Goal: Check status: Check status

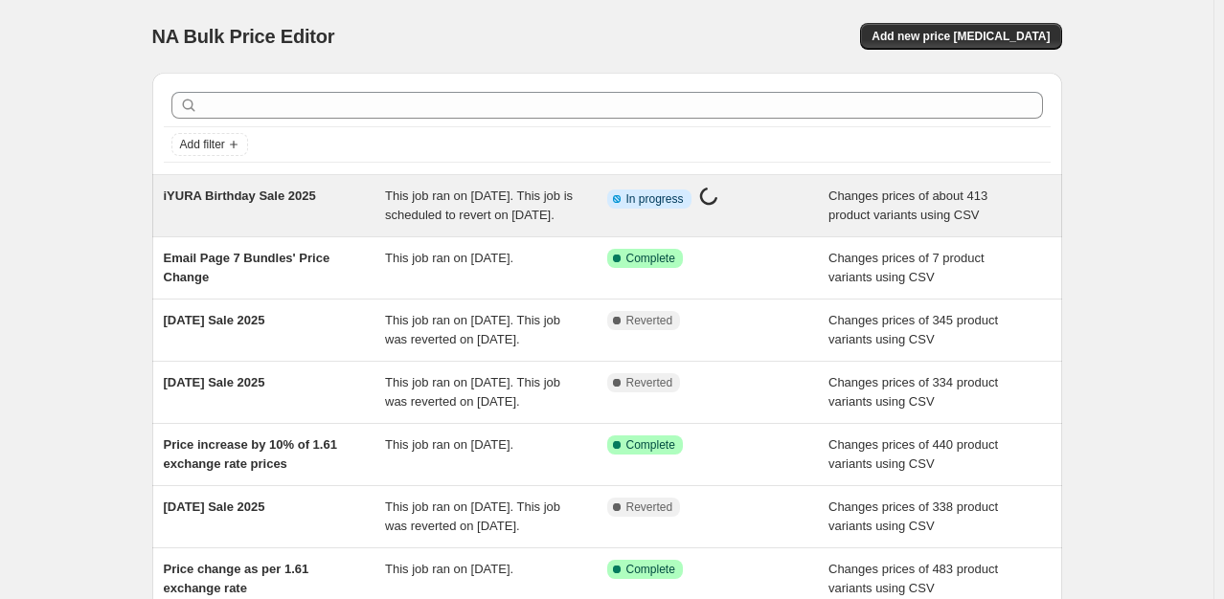
click at [915, 223] on div "Changes prices of about 413 product variants using CSV" at bounding box center [939, 206] width 222 height 38
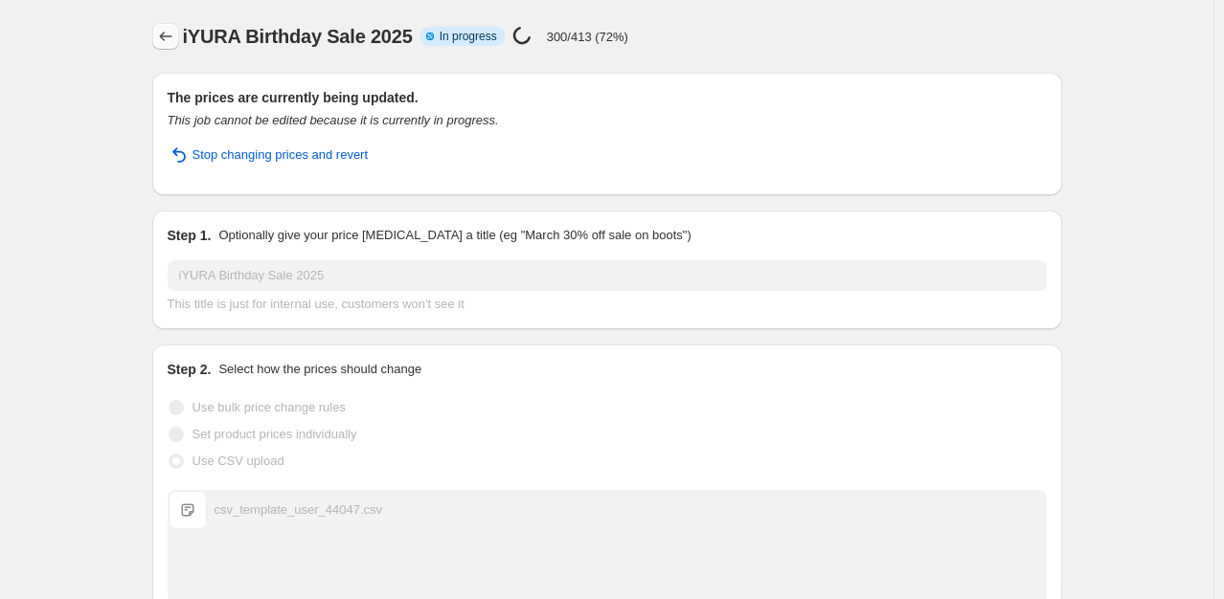
click at [172, 37] on icon "Price change jobs" at bounding box center [165, 36] width 19 height 19
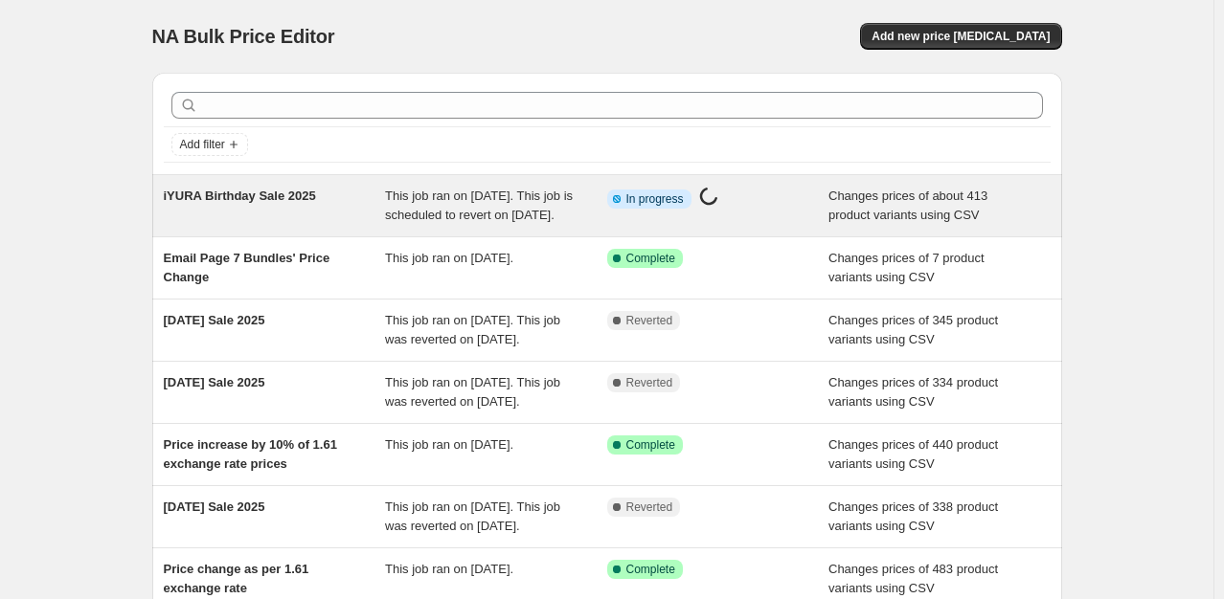
click at [465, 213] on span "This job ran on [DATE]. This job is scheduled to revert on [DATE]." at bounding box center [479, 206] width 188 height 34
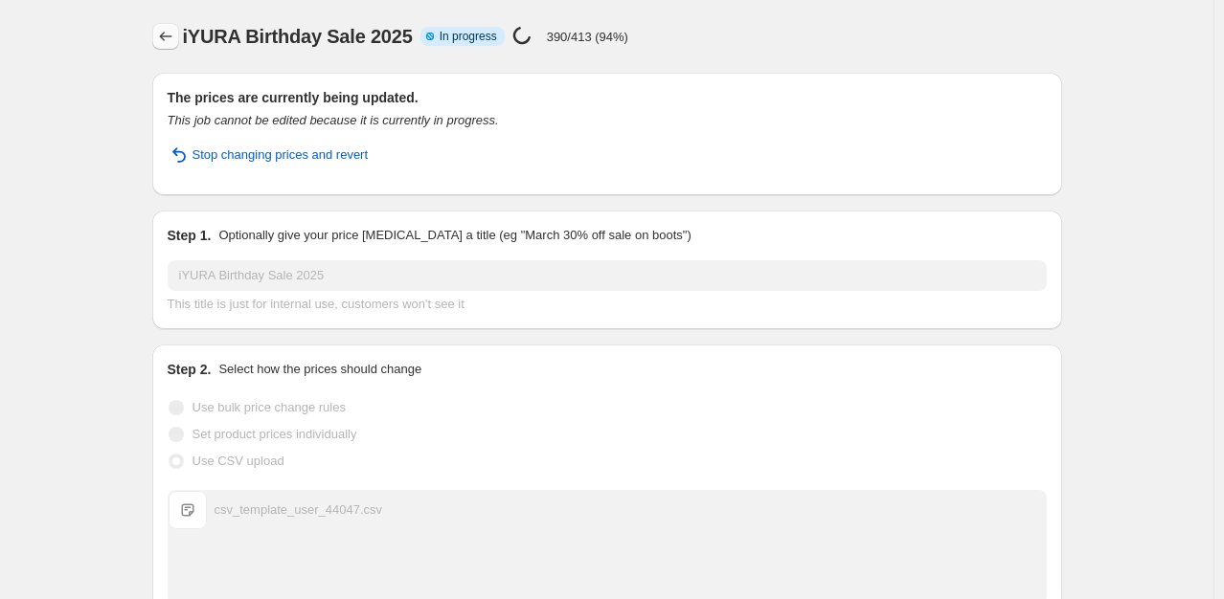
click at [175, 39] on icon "Price change jobs" at bounding box center [165, 36] width 19 height 19
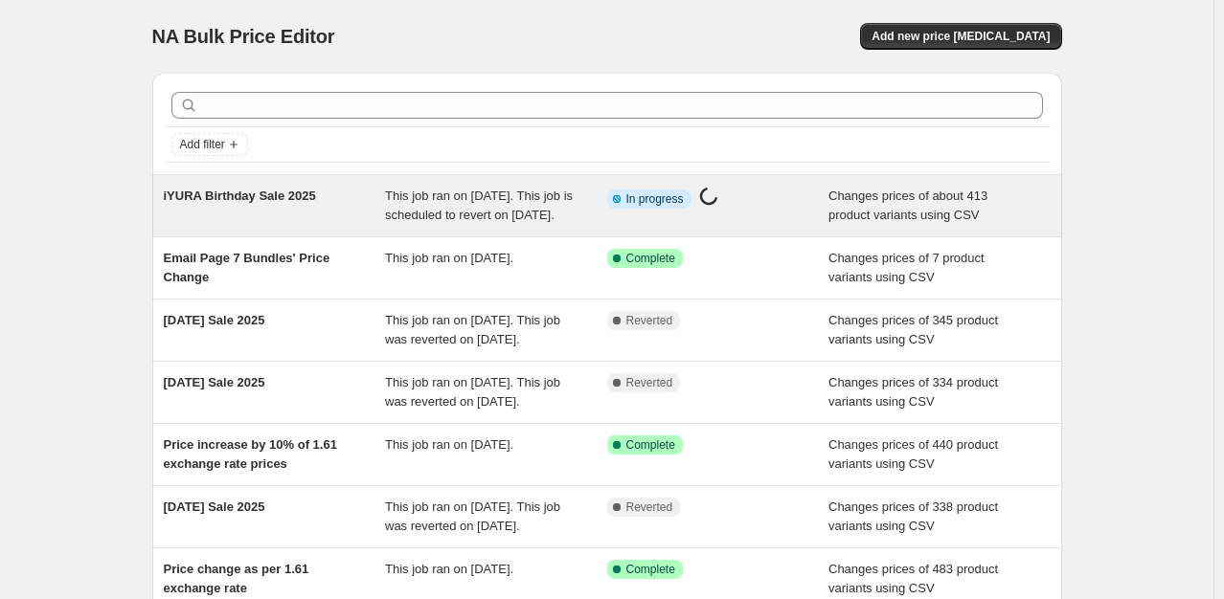
click at [497, 200] on span "This job ran on [DATE]. This job is scheduled to revert on [DATE]." at bounding box center [479, 206] width 188 height 34
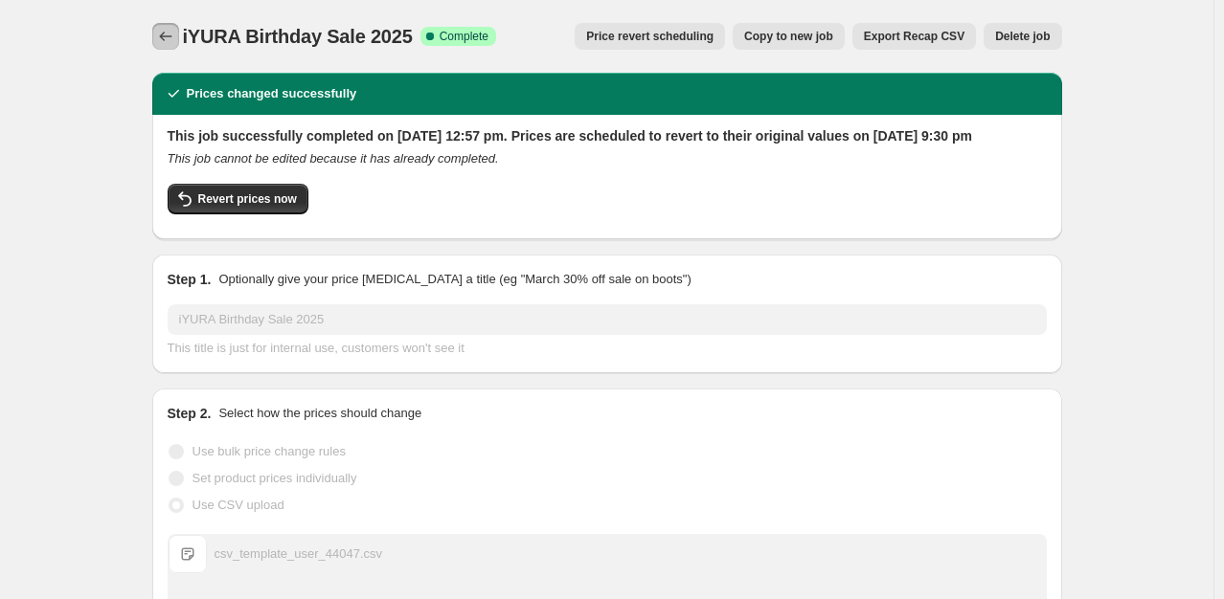
click at [173, 45] on icon "Price change jobs" at bounding box center [165, 36] width 19 height 19
